Goal: Use online tool/utility: Utilize a website feature to perform a specific function

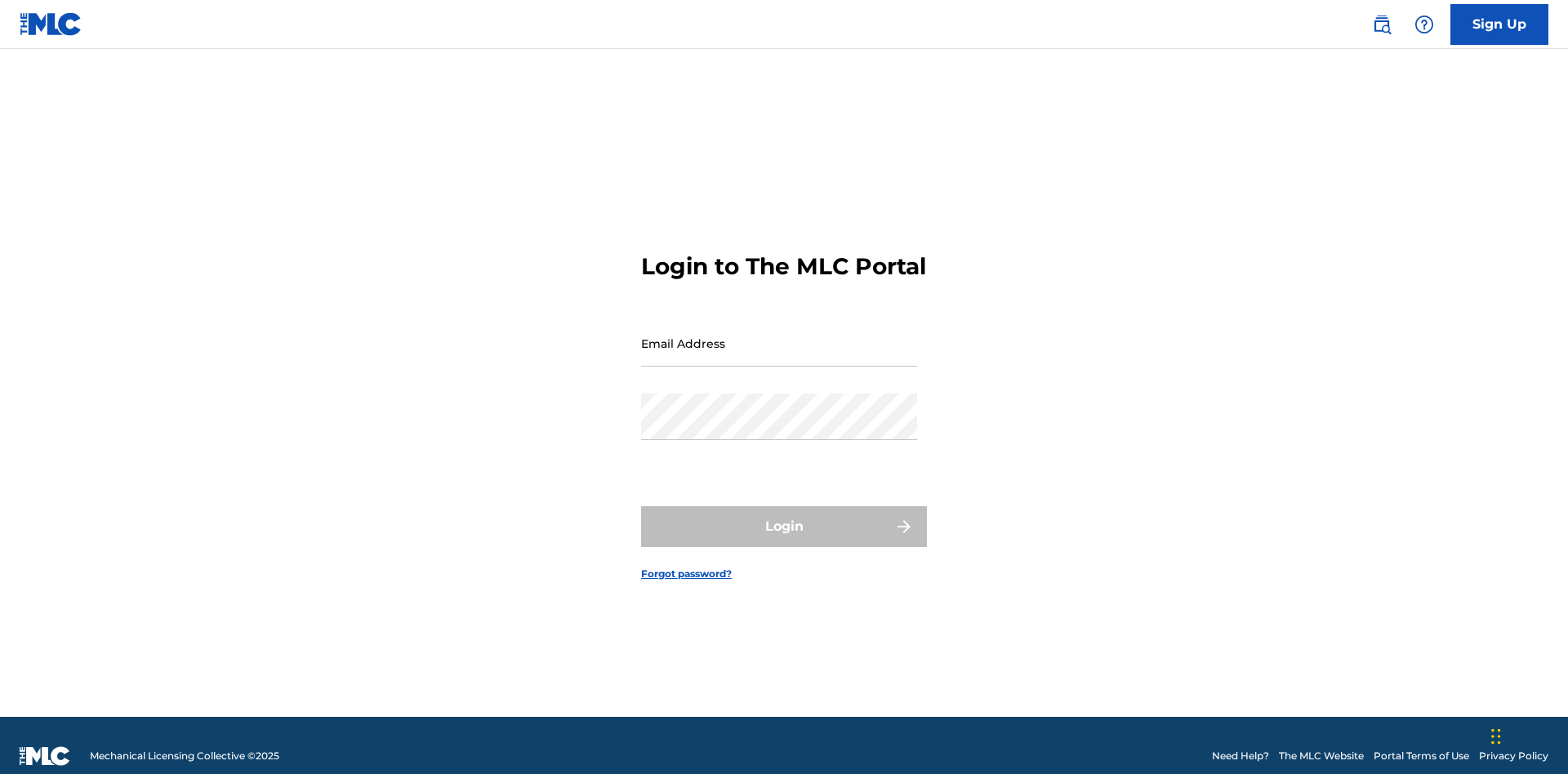
scroll to position [21, 0]
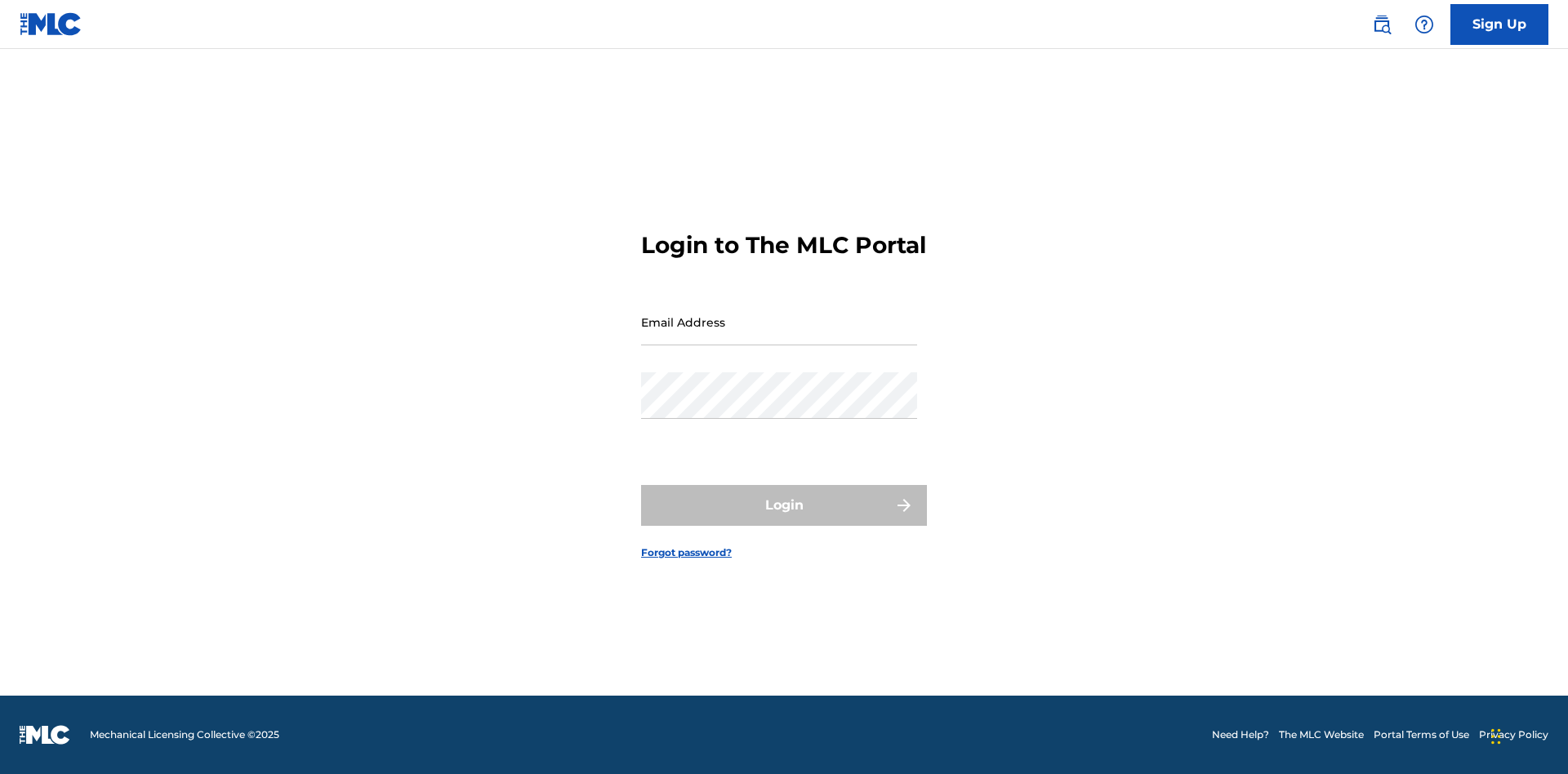
click at [779, 336] on input "Email Address" at bounding box center [778, 321] width 276 height 47
type input "[PERSON_NAME][EMAIL_ADDRESS][PERSON_NAME][DOMAIN_NAME]"
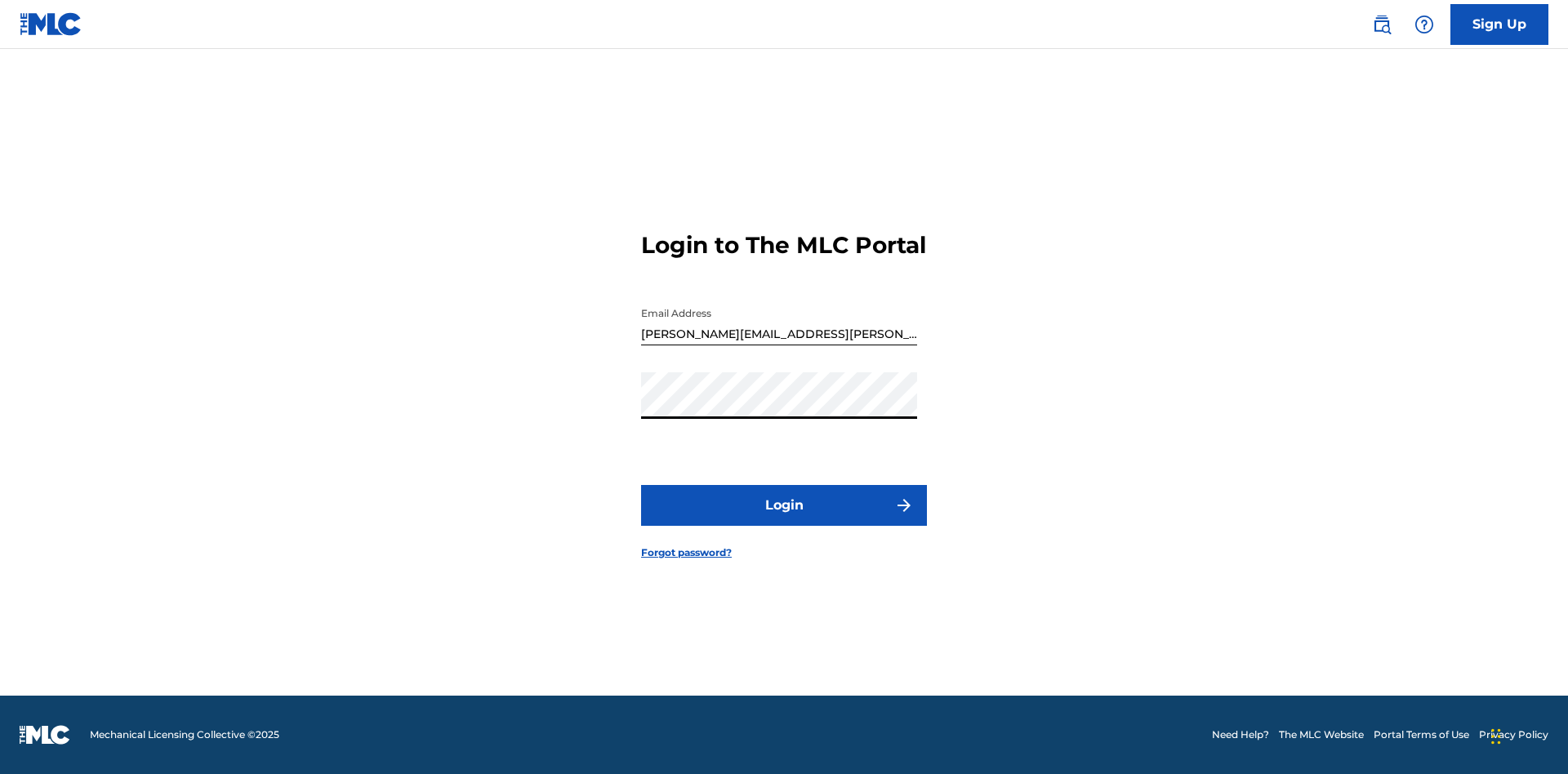
click at [784, 519] on button "Login" at bounding box center [783, 505] width 286 height 41
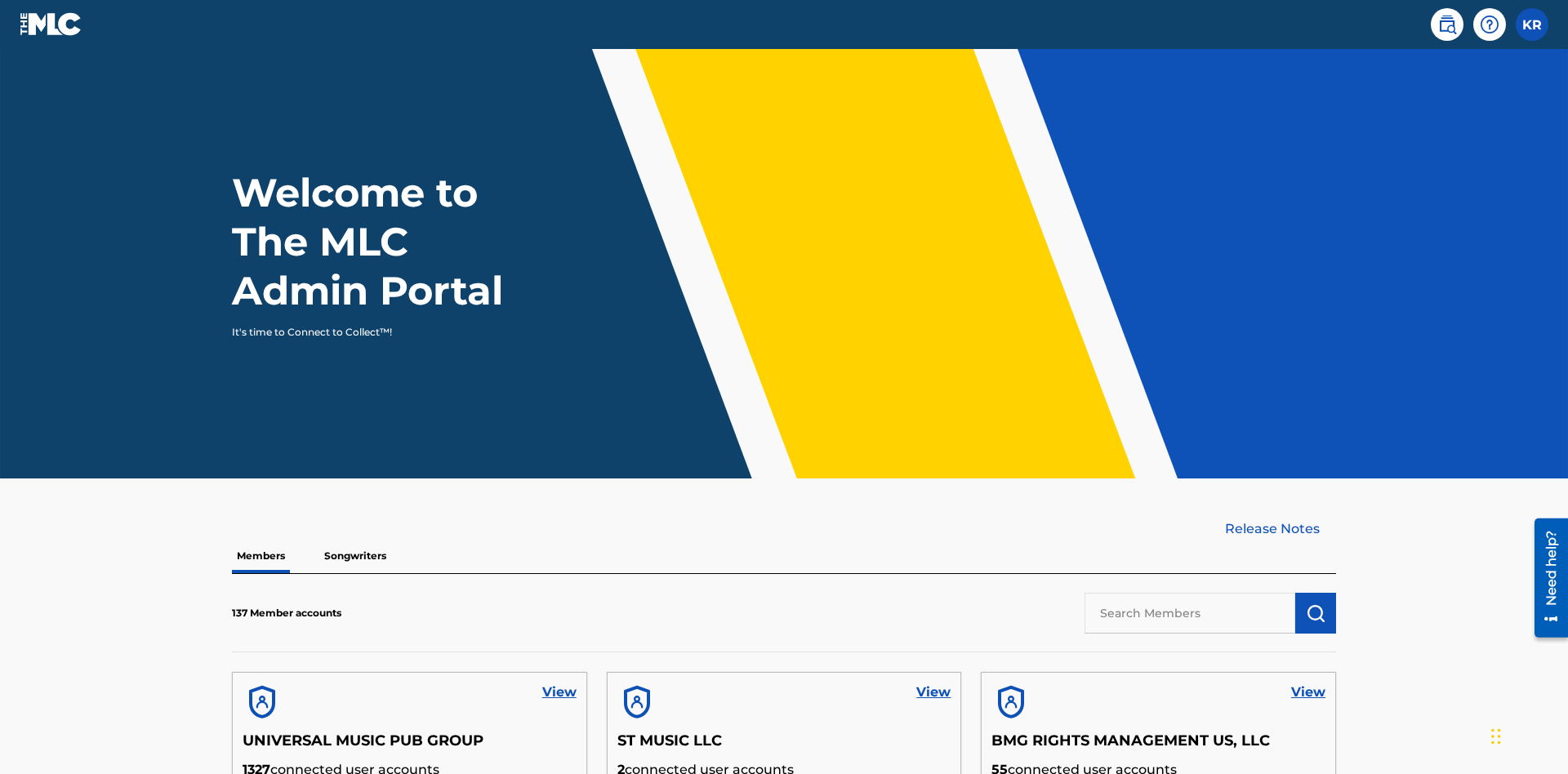
click at [1190, 593] on input "text" at bounding box center [1190, 613] width 211 height 41
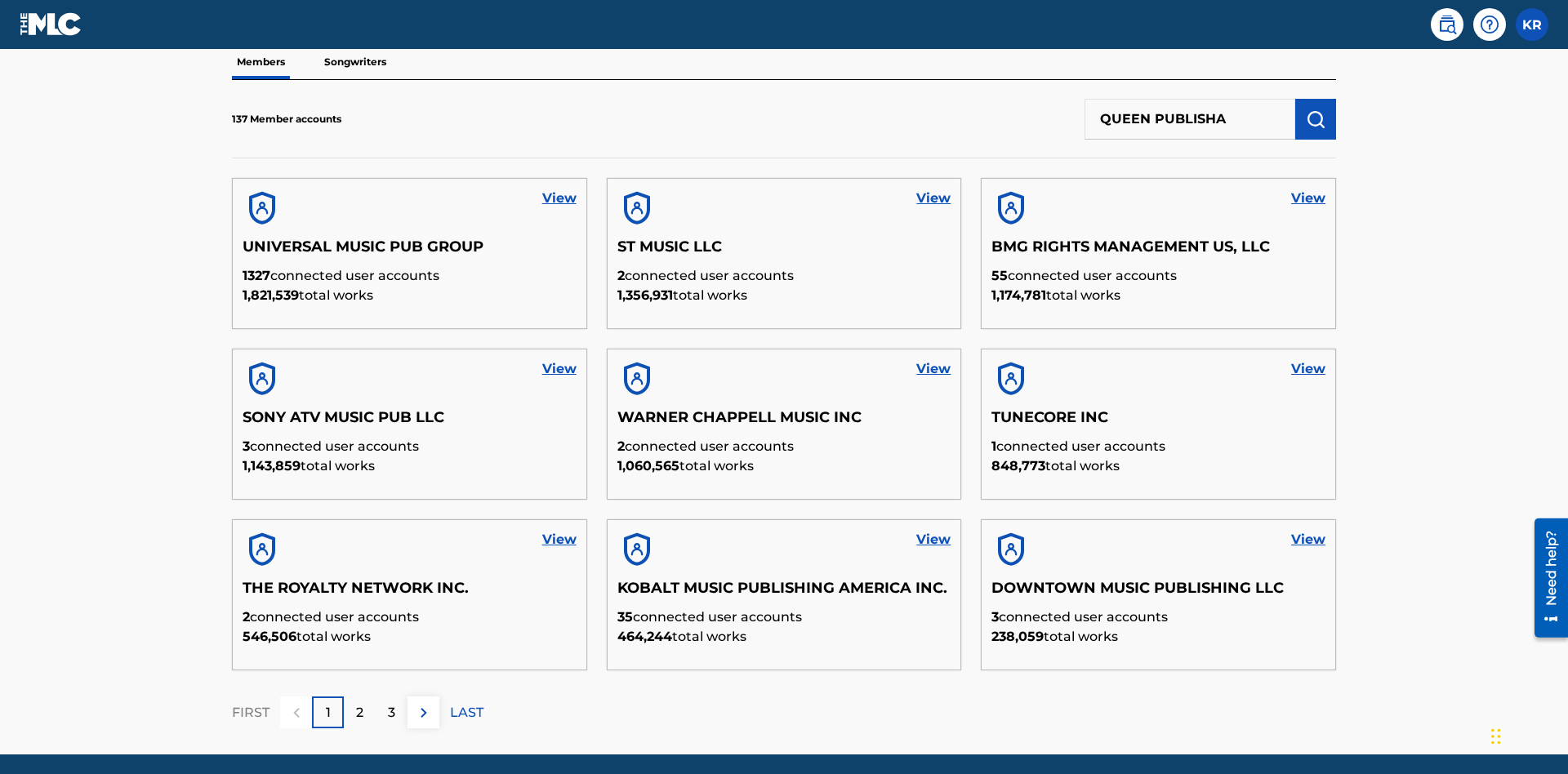
click at [1315, 109] on img "submit" at bounding box center [1315, 119] width 20 height 20
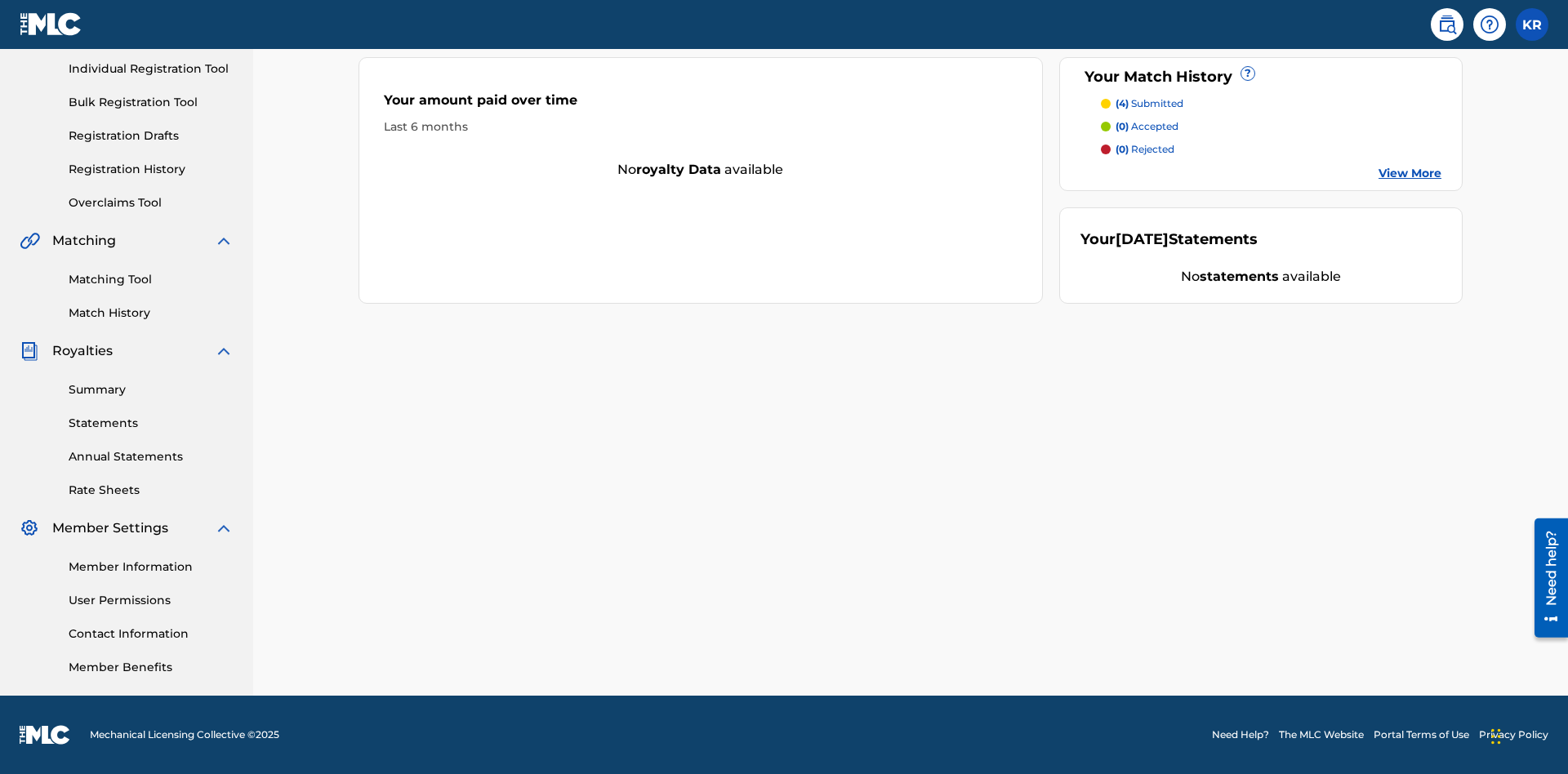
click at [151, 280] on link "Matching Tool" at bounding box center [151, 280] width 165 height 17
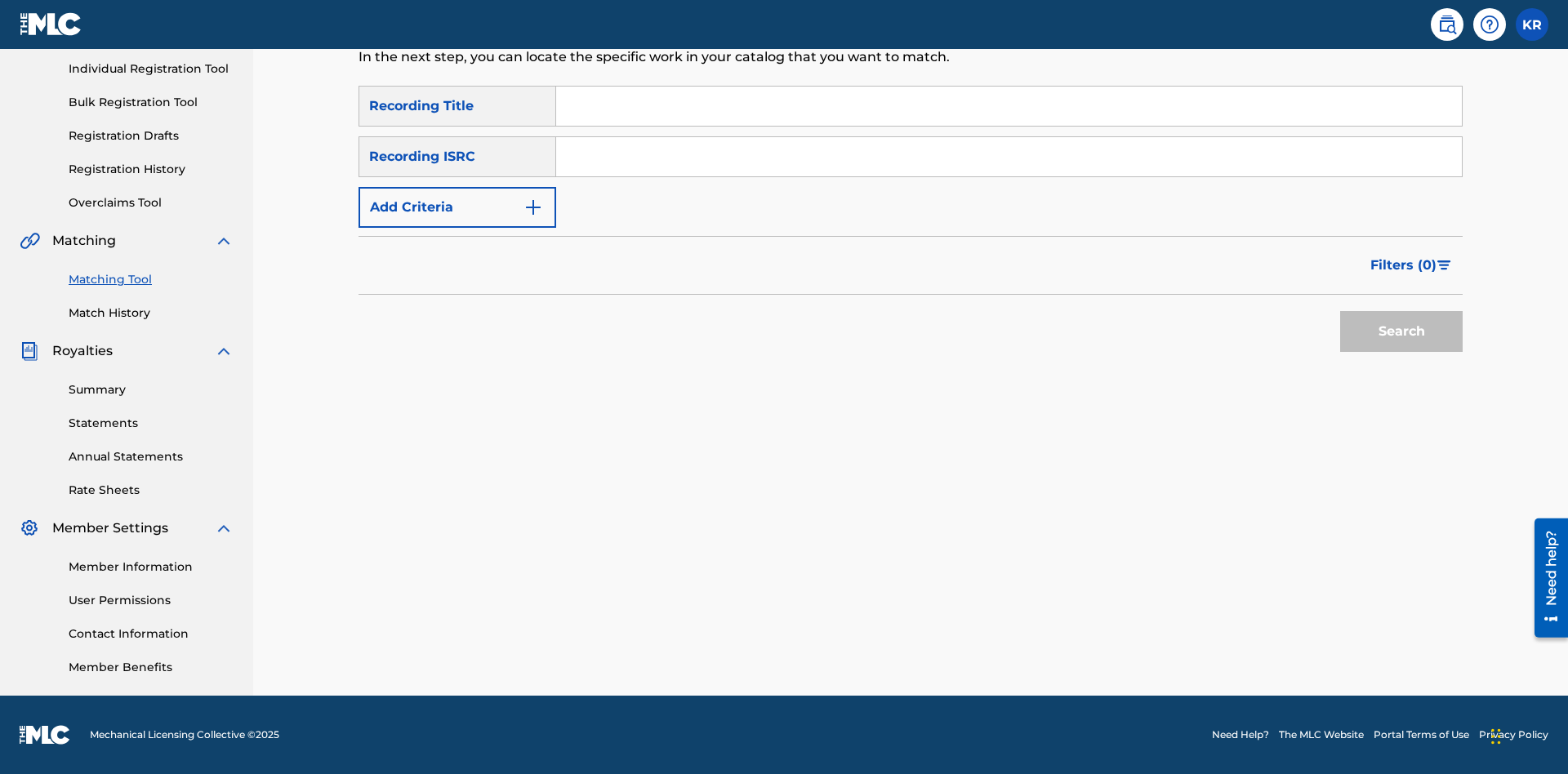
click at [1008, 118] on input "Search Form" at bounding box center [1008, 106] width 906 height 39
type input "The"
click at [1401, 332] on button "Search" at bounding box center [1401, 331] width 123 height 41
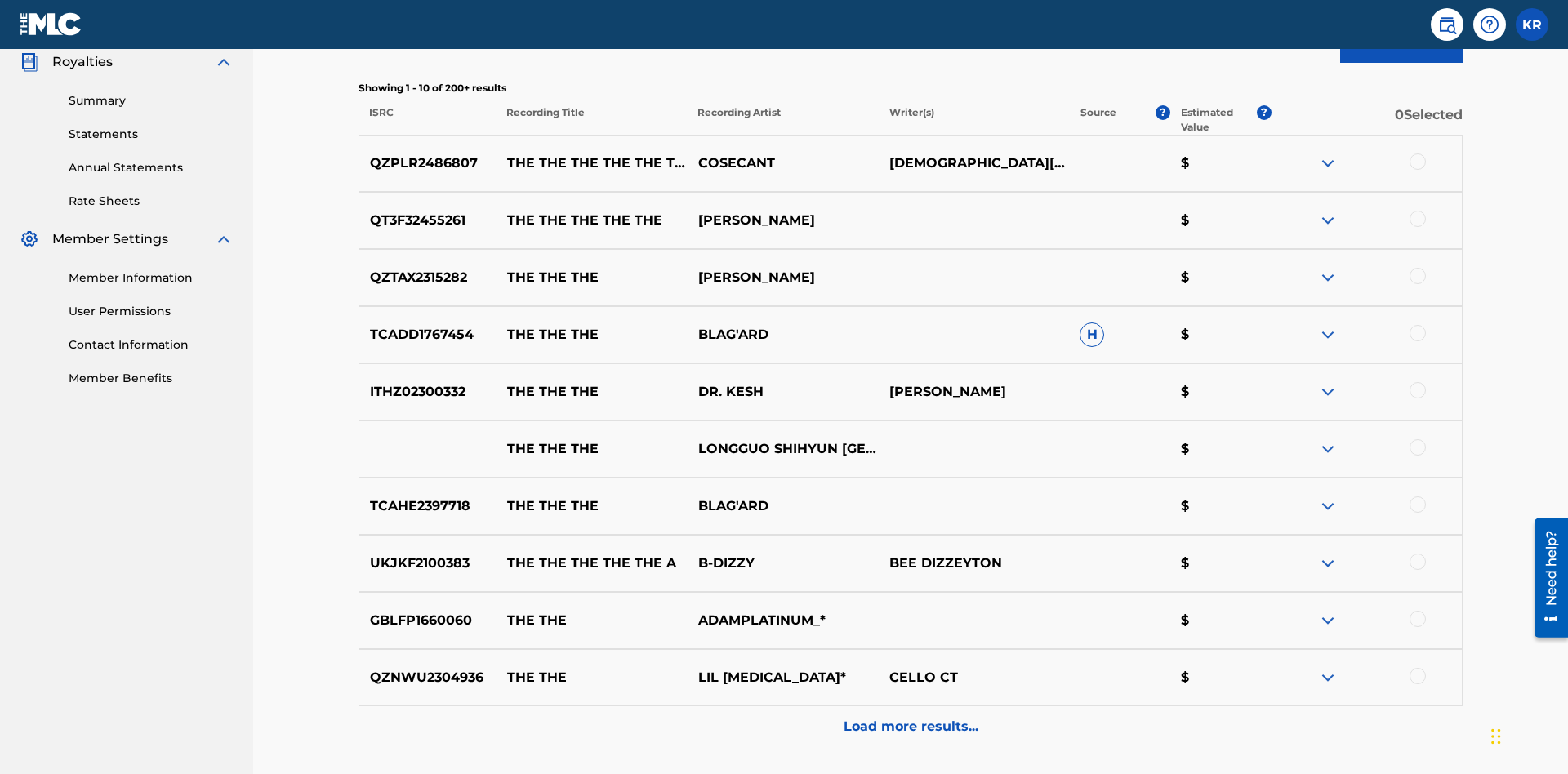
type input "QZPLR2486807"
click at [1401, 63] on button "Search" at bounding box center [1401, 42] width 123 height 41
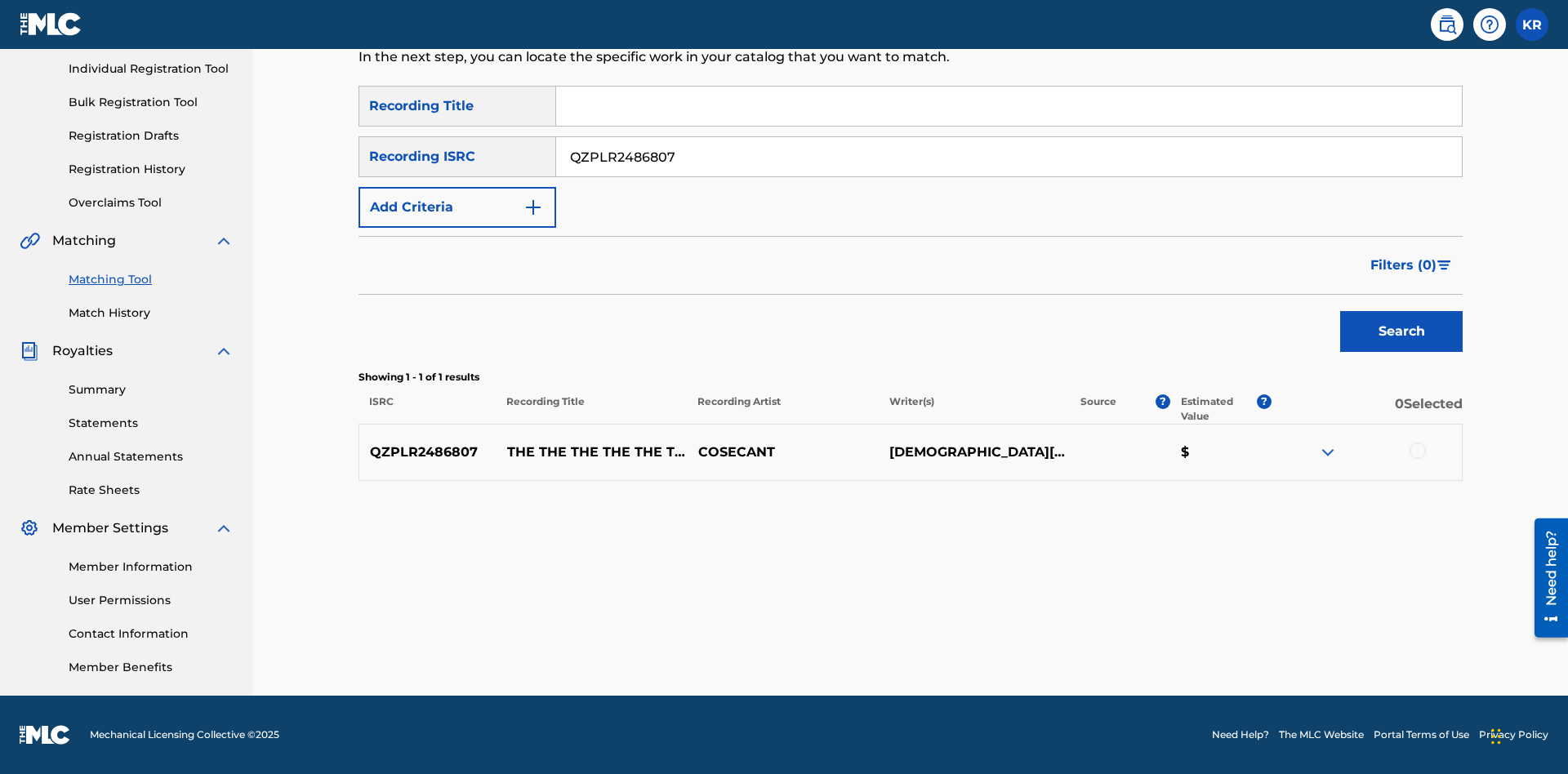
click at [1417, 451] on div at bounding box center [1417, 451] width 16 height 16
click at [1147, 641] on button "Match 1 Group" at bounding box center [1148, 641] width 181 height 41
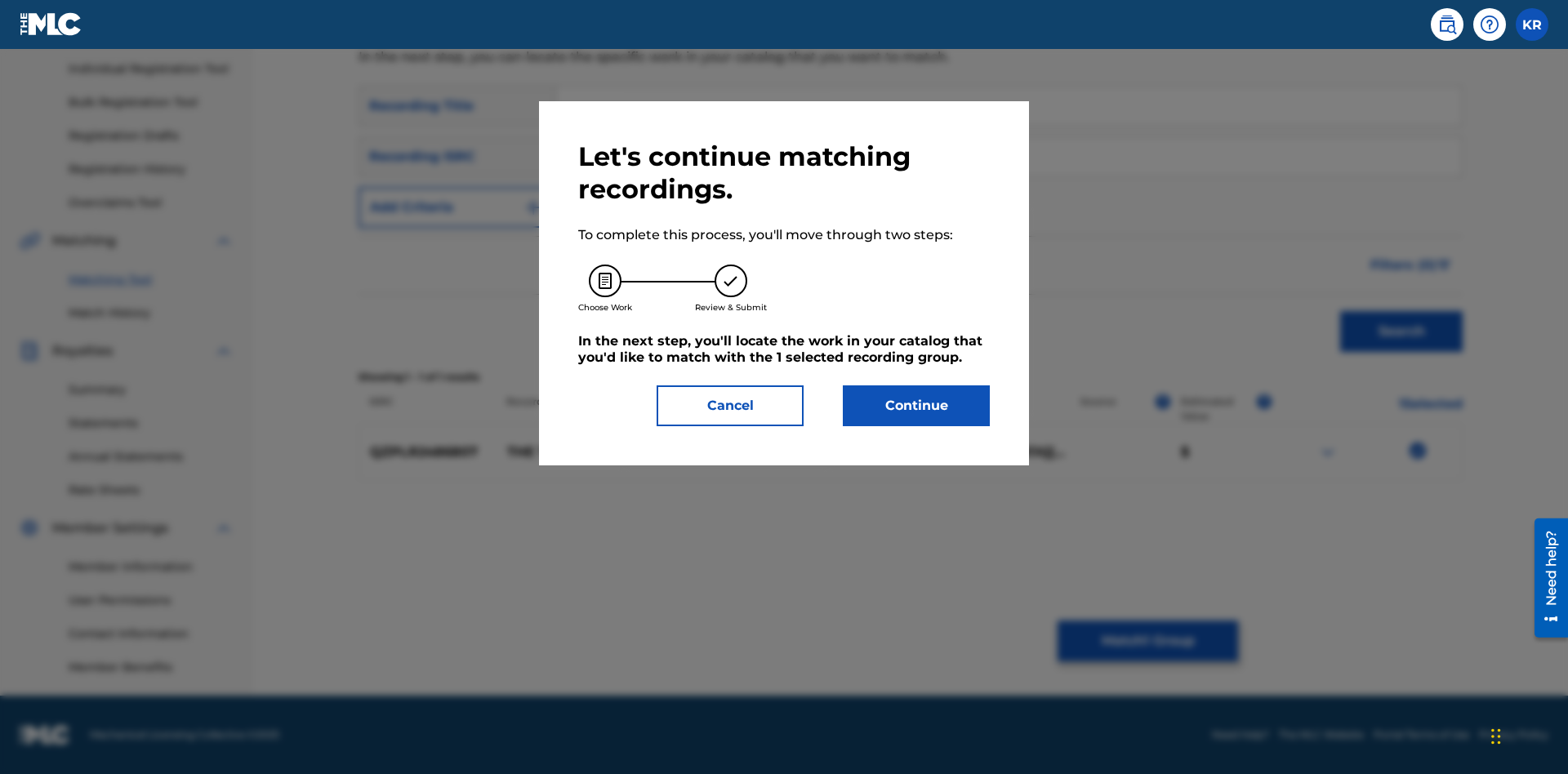
click at [916, 406] on button "Continue" at bounding box center [916, 406] width 147 height 41
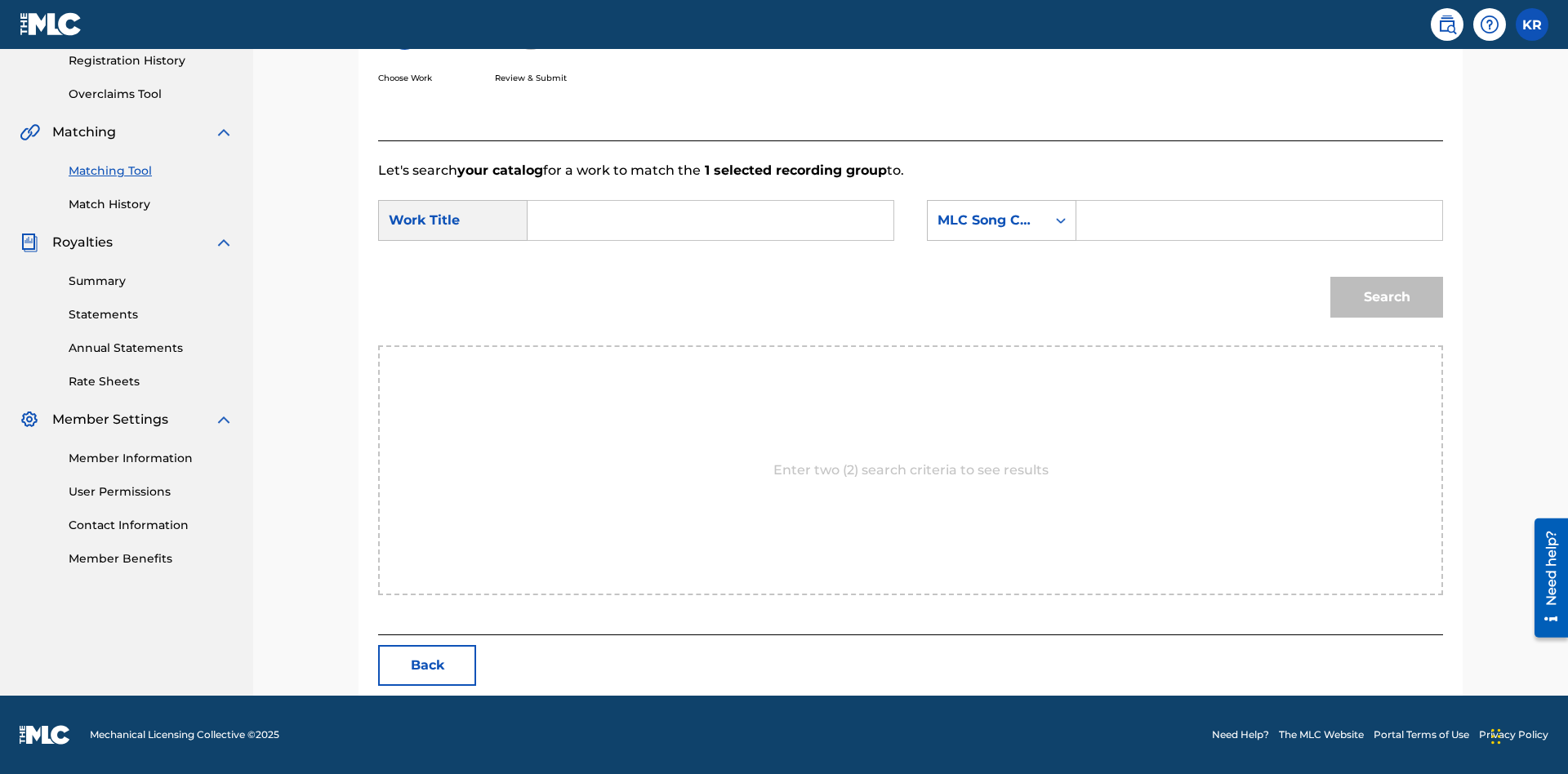
click at [710, 221] on input "Search Form" at bounding box center [711, 220] width 338 height 39
type input "ALL FIELDS FILLED"
click at [1258, 221] on input "Search Form" at bounding box center [1259, 220] width 338 height 39
type input "FE4B37"
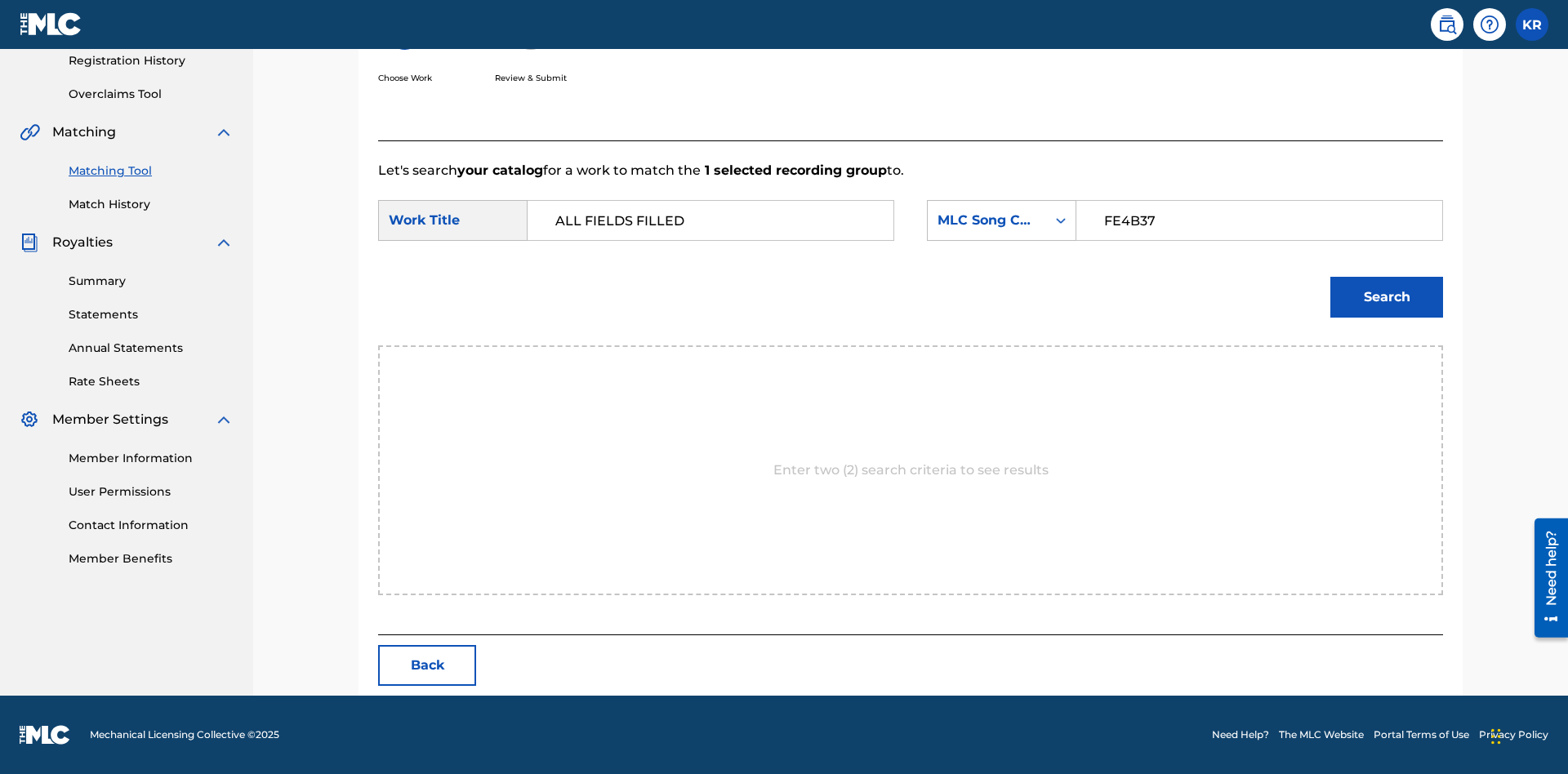
click at [1386, 298] on button "Search" at bounding box center [1386, 297] width 113 height 41
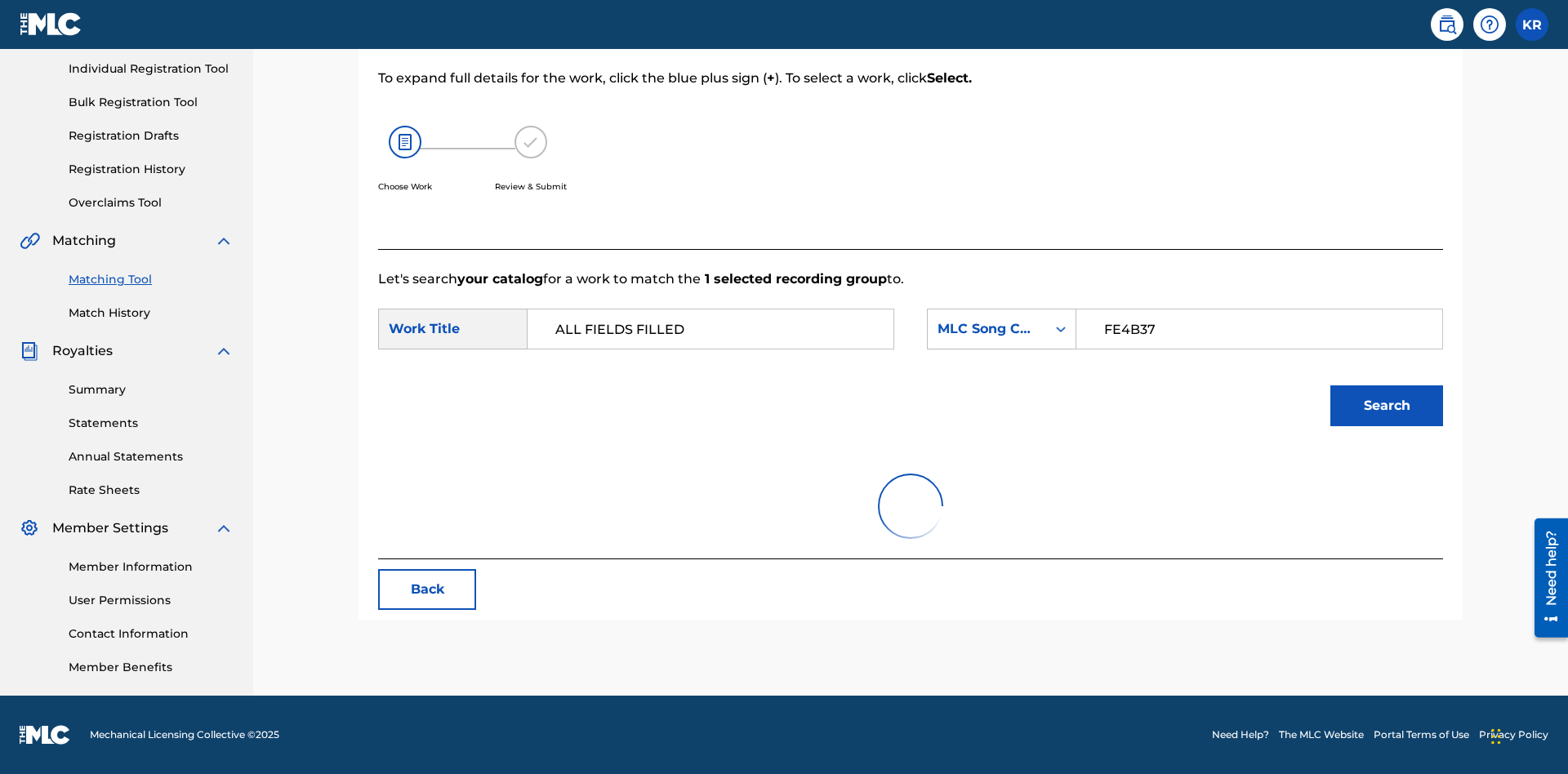
scroll to position [205, 0]
